Goal: Check status: Check status

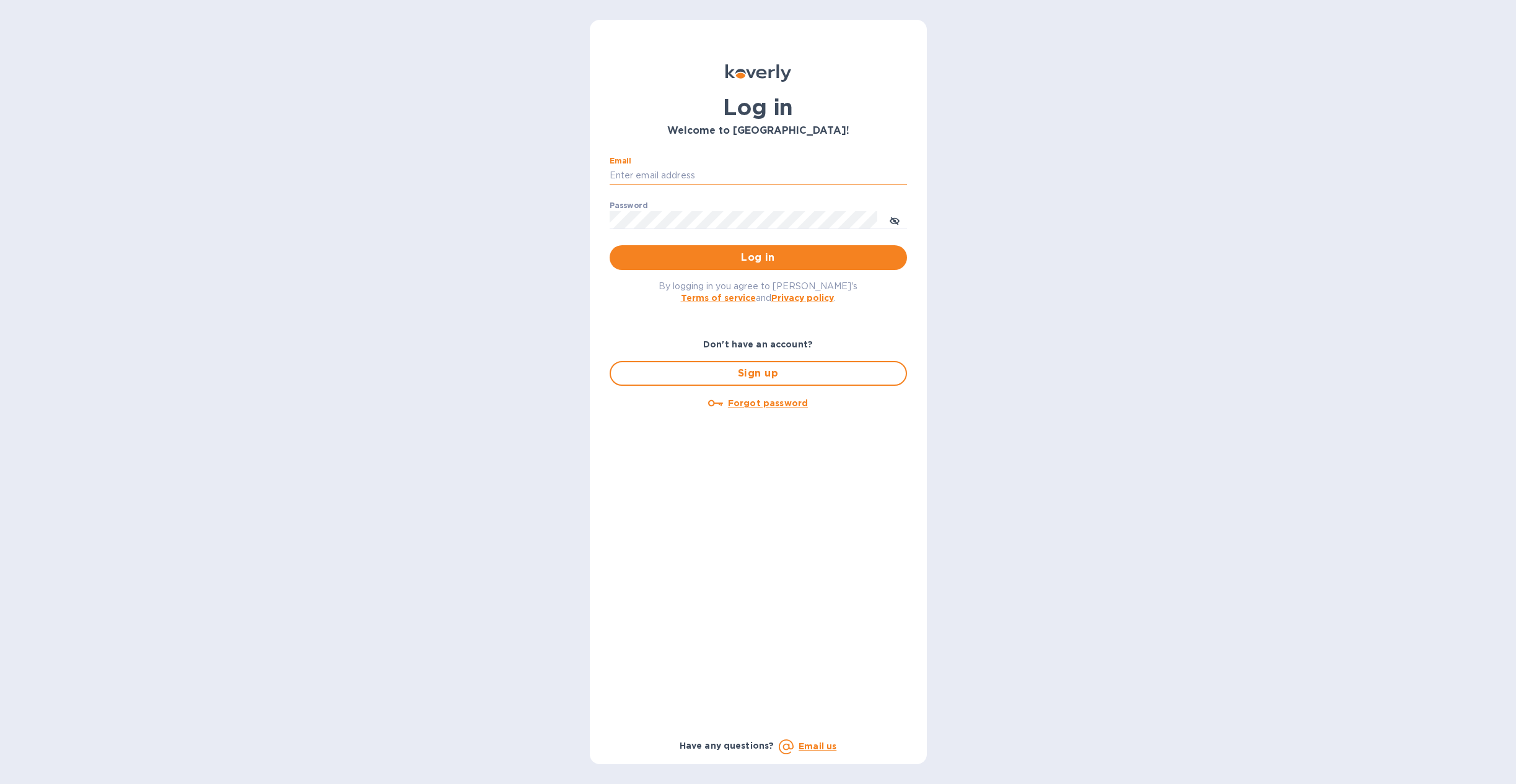
click at [706, 171] on input "Email" at bounding box center [758, 175] width 298 height 19
type input "kevin@flyingblueimports.com"
click at [707, 208] on div "Password ​" at bounding box center [758, 223] width 298 height 44
click at [610, 245] on button "Log in" at bounding box center [758, 258] width 298 height 25
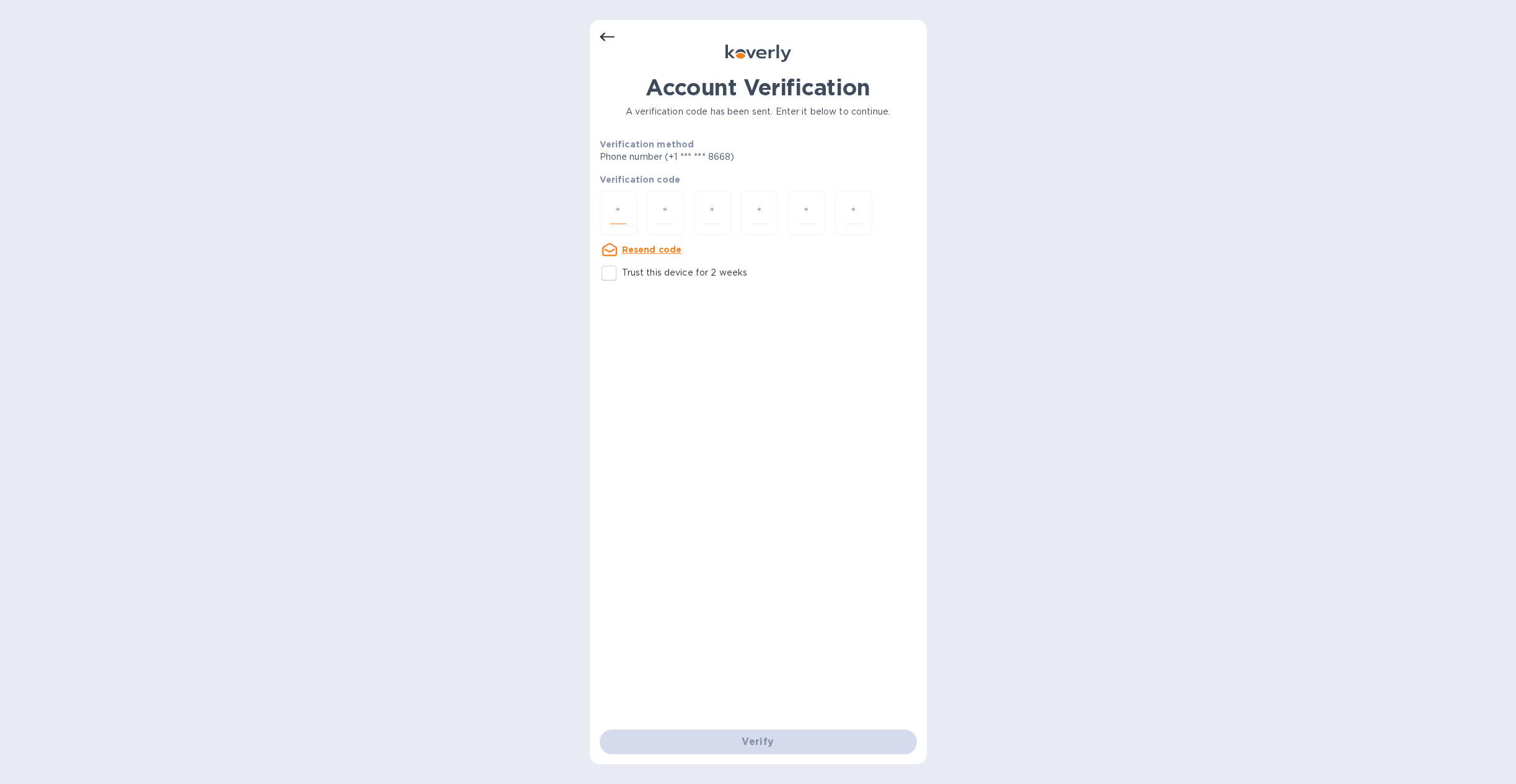
click at [618, 210] on input "number" at bounding box center [618, 213] width 16 height 23
type input "1"
type input "6"
type input "8"
type input "7"
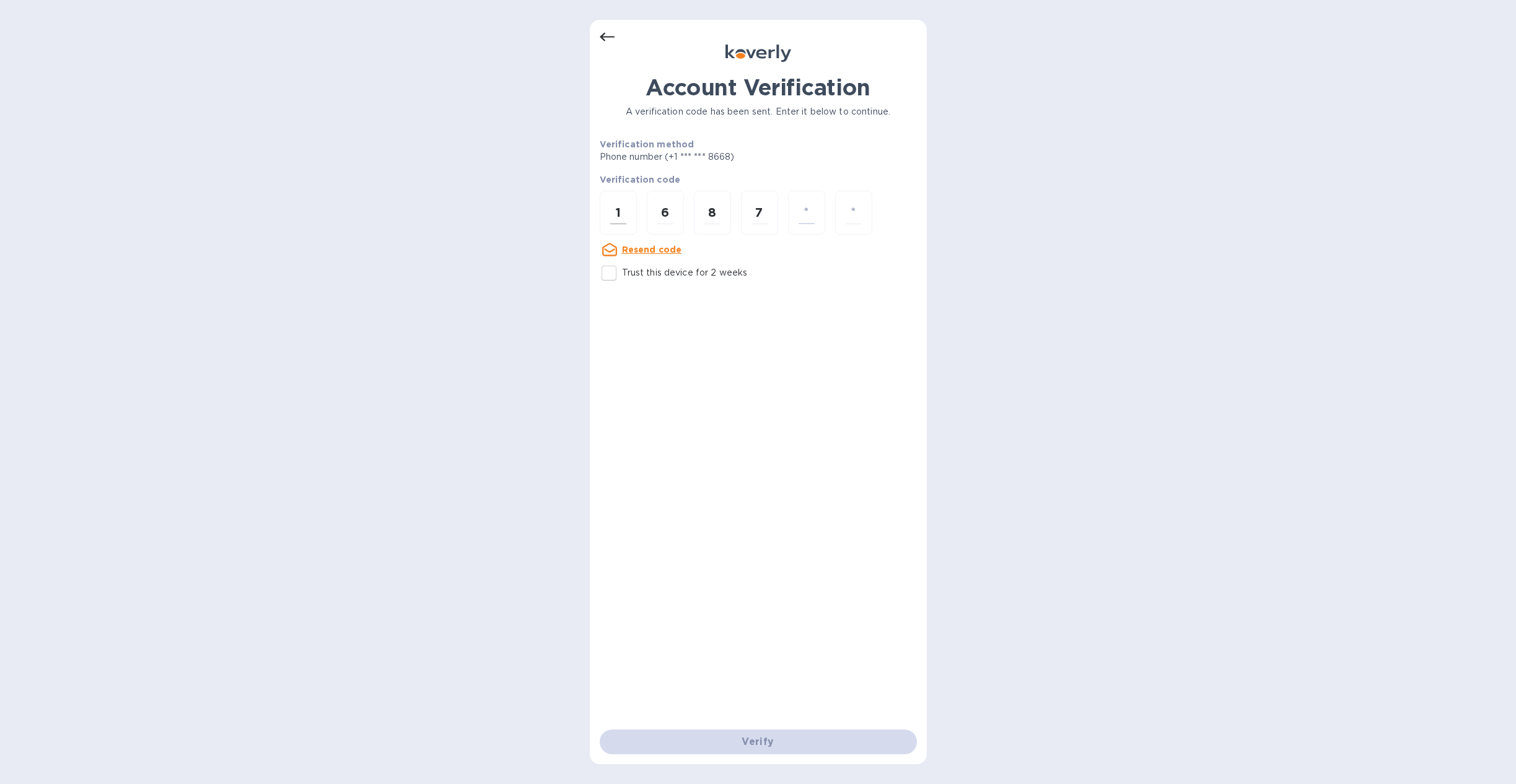
type input "5"
type input "4"
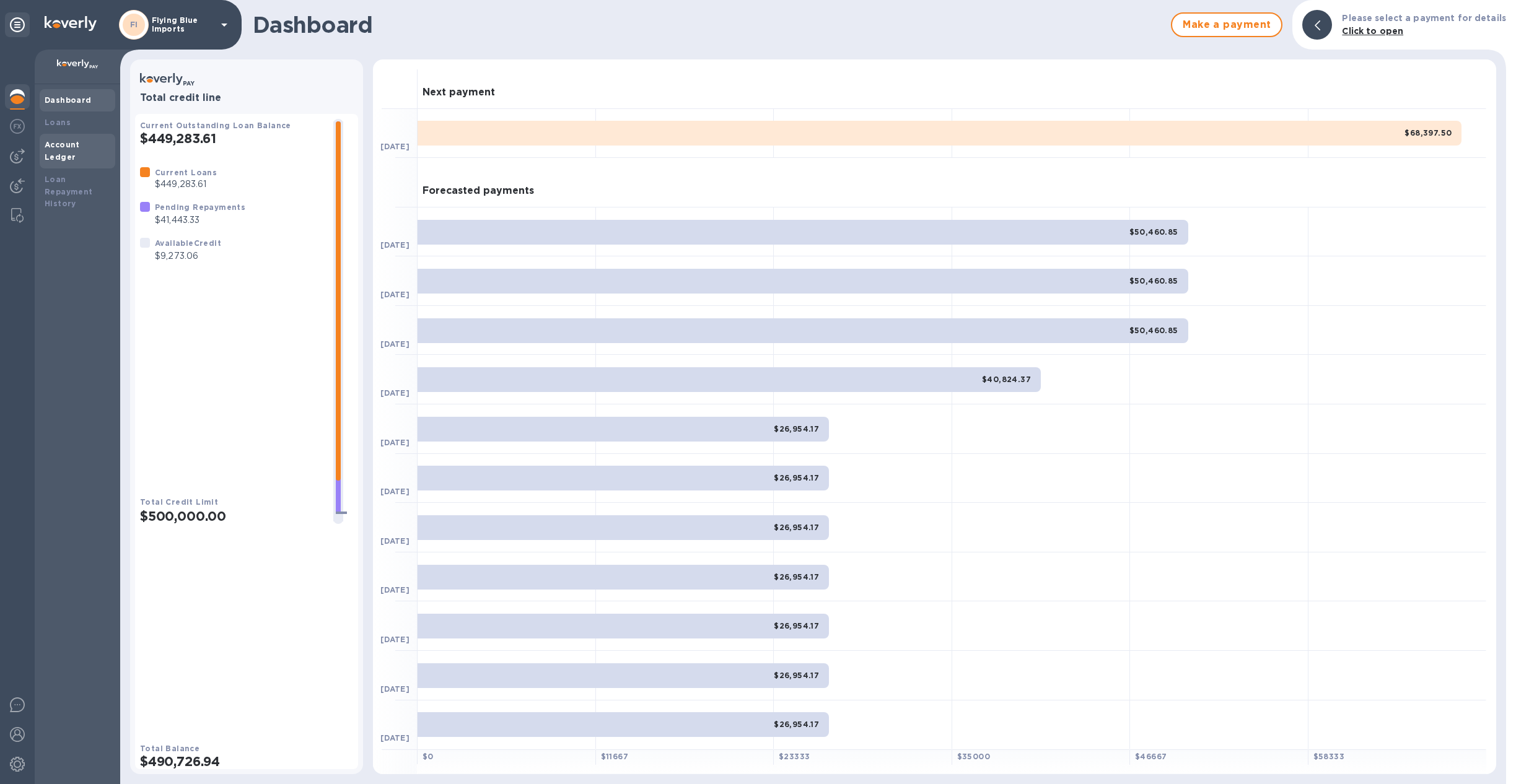
click at [80, 146] on b "Account Ledger" at bounding box center [61, 151] width 35 height 21
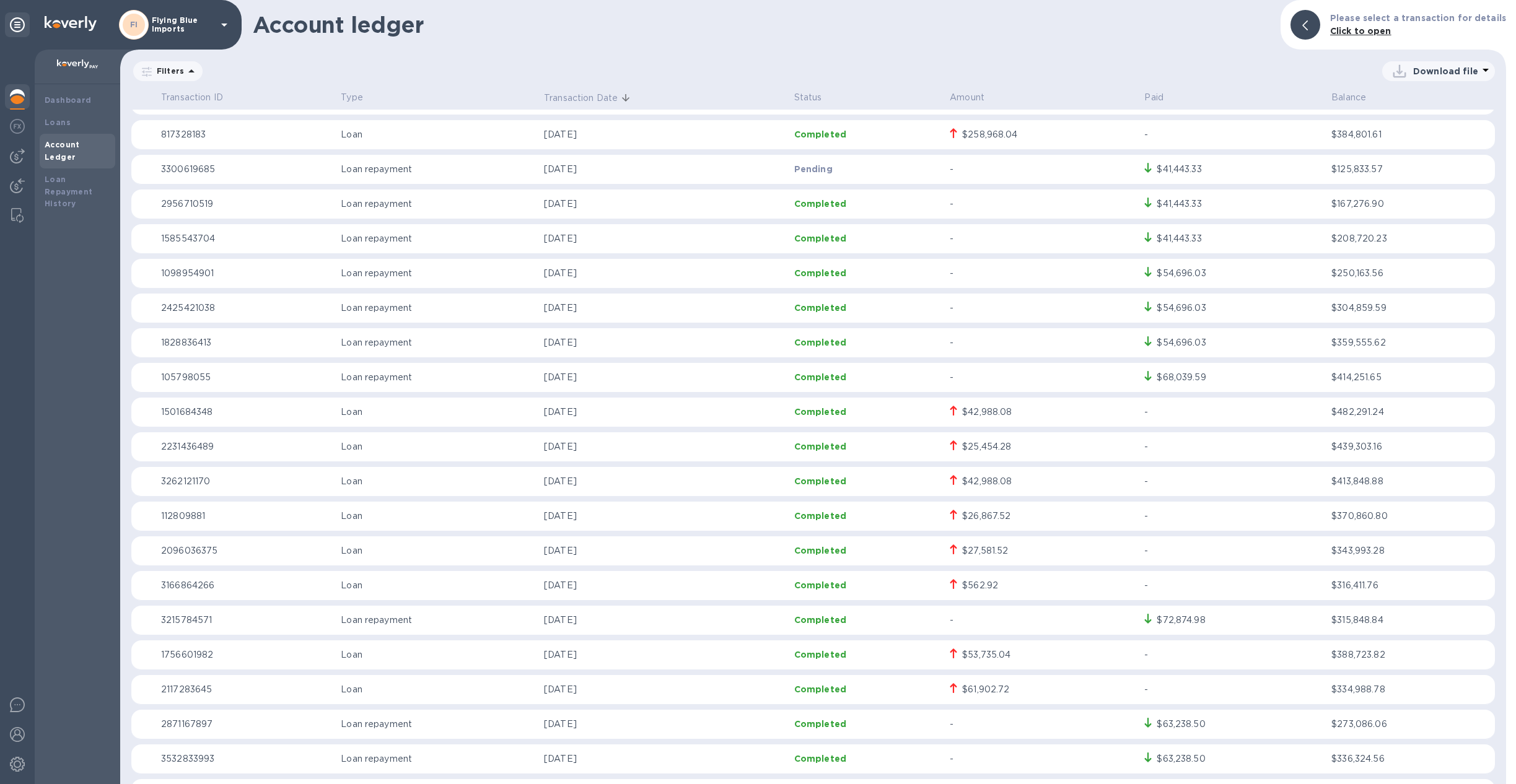
scroll to position [24, 0]
click at [816, 412] on p "Completed" at bounding box center [867, 411] width 146 height 12
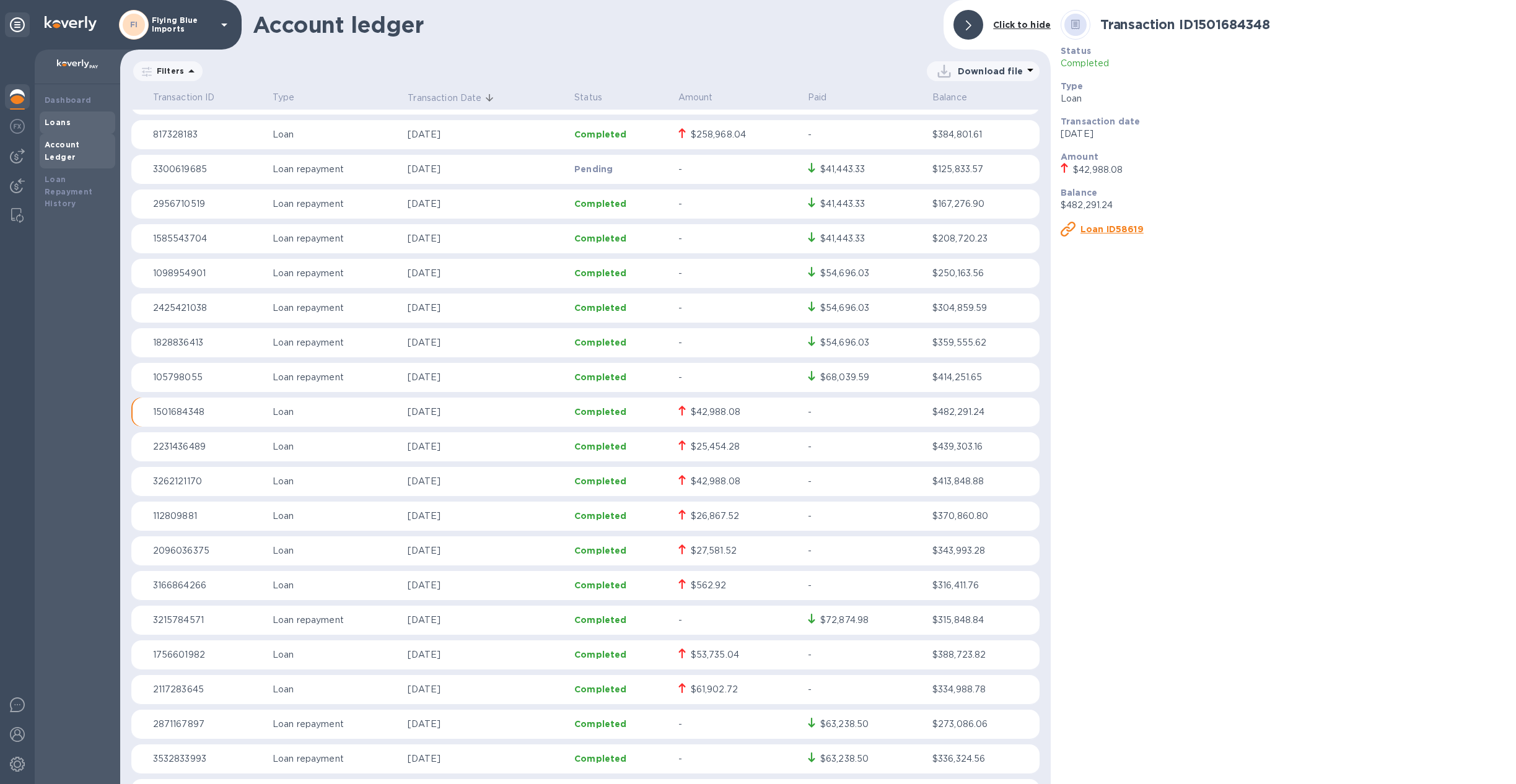
click at [61, 119] on b "Loans" at bounding box center [57, 122] width 26 height 9
